Goal: Information Seeking & Learning: Compare options

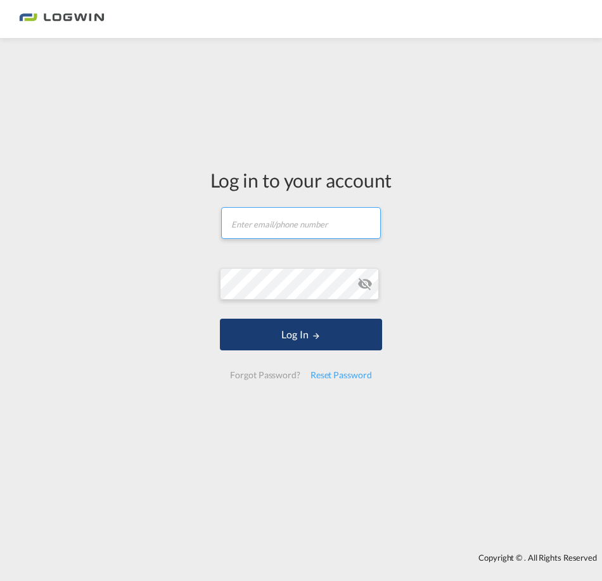
type input "[PERSON_NAME][EMAIL_ADDRESS][PERSON_NAME][DOMAIN_NAME]"
click at [306, 342] on button "Log In" at bounding box center [301, 335] width 162 height 32
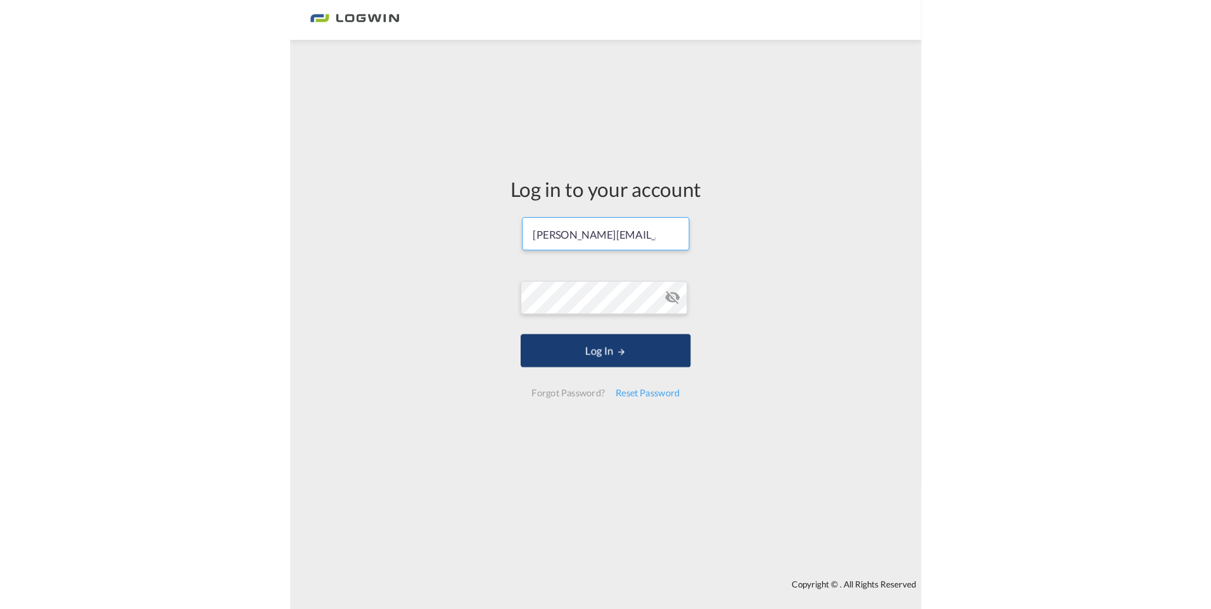
scroll to position [0, 82]
